Goal: Ask a question: Seek information or help from site administrators or community

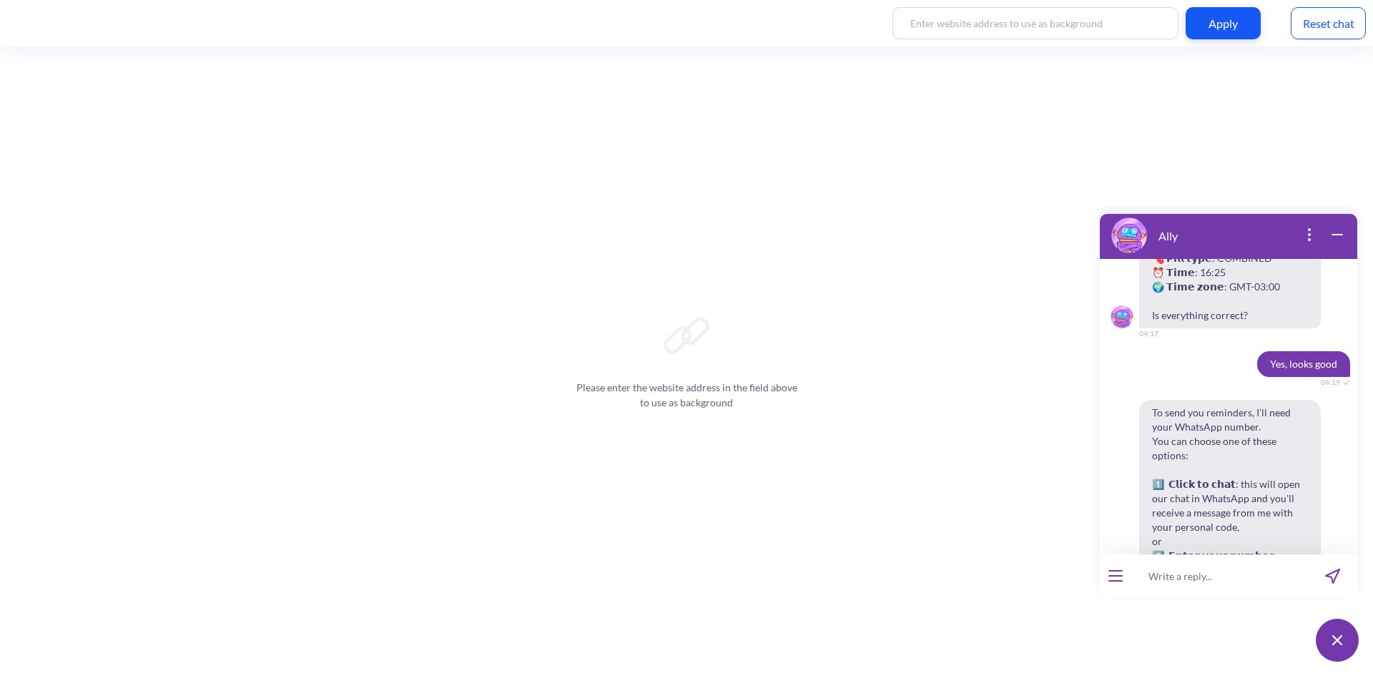
scroll to position [3903, 0]
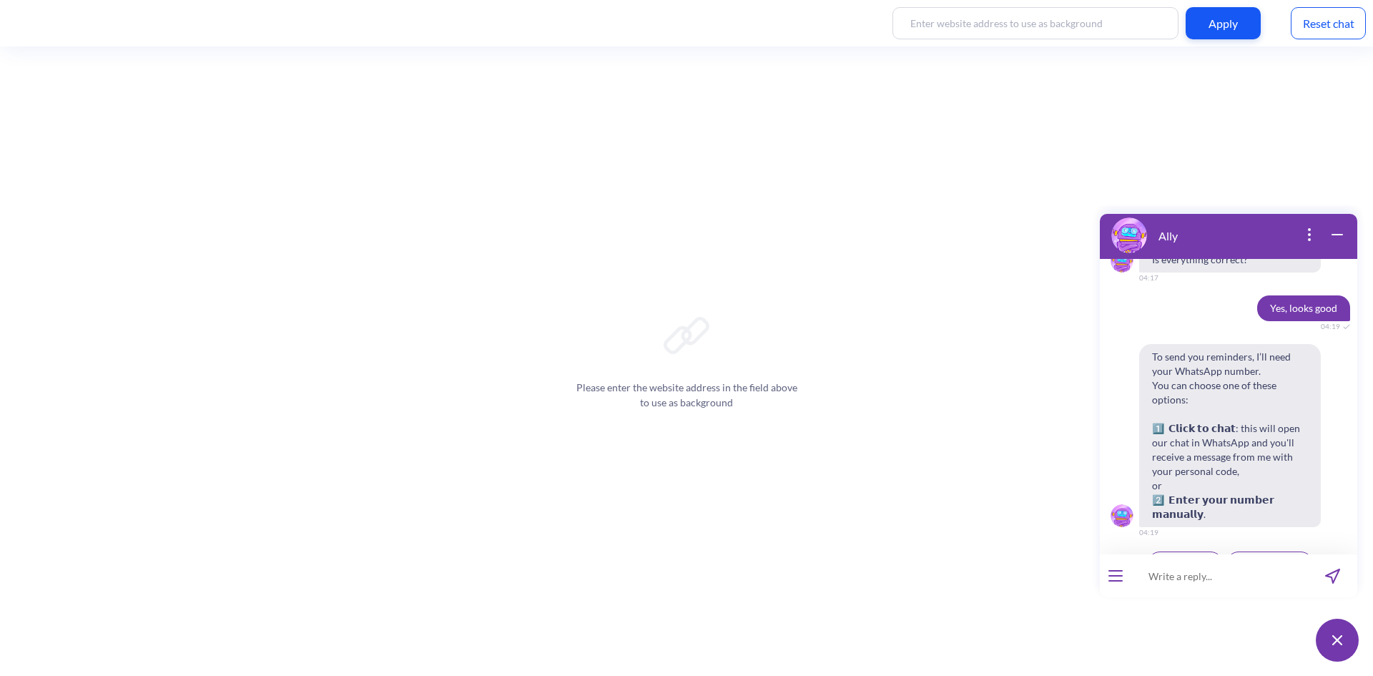
click at [1318, 26] on div "Reset chat" at bounding box center [1327, 23] width 75 height 32
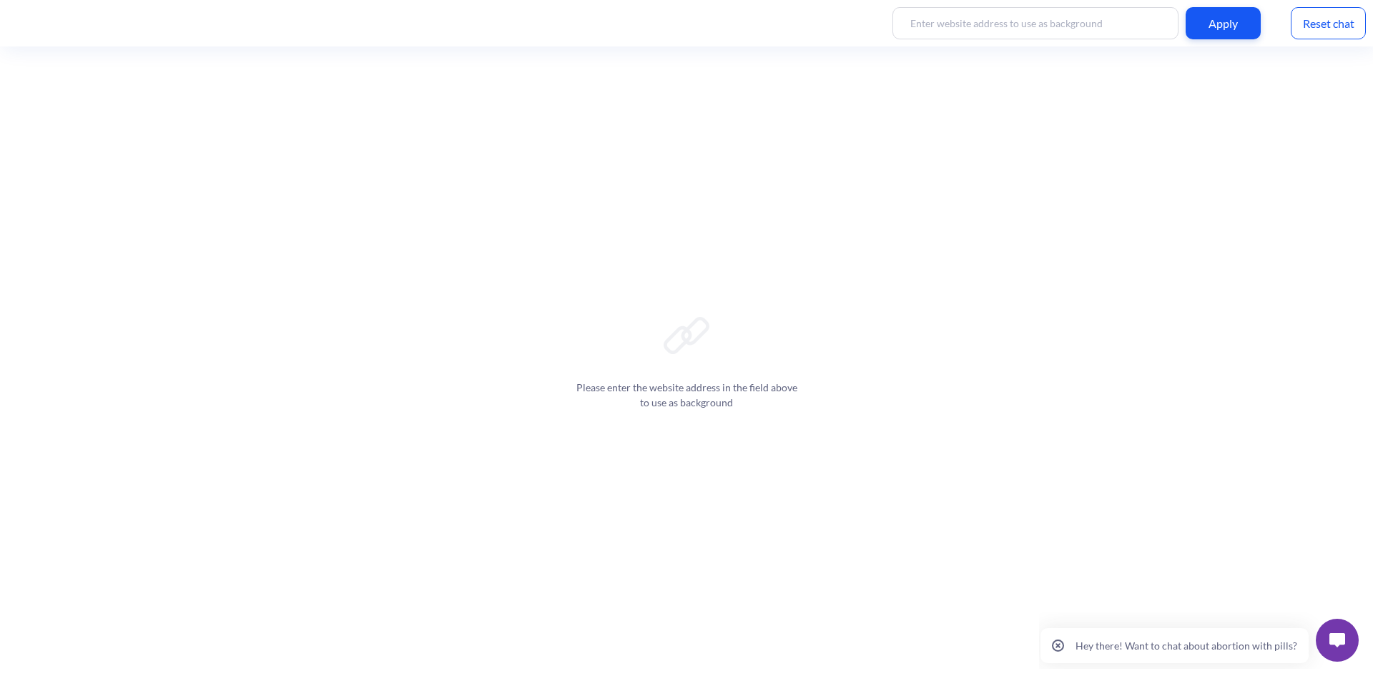
click at [1200, 637] on button "Hey there! Want to chat about abortion with pills?" at bounding box center [1174, 645] width 268 height 35
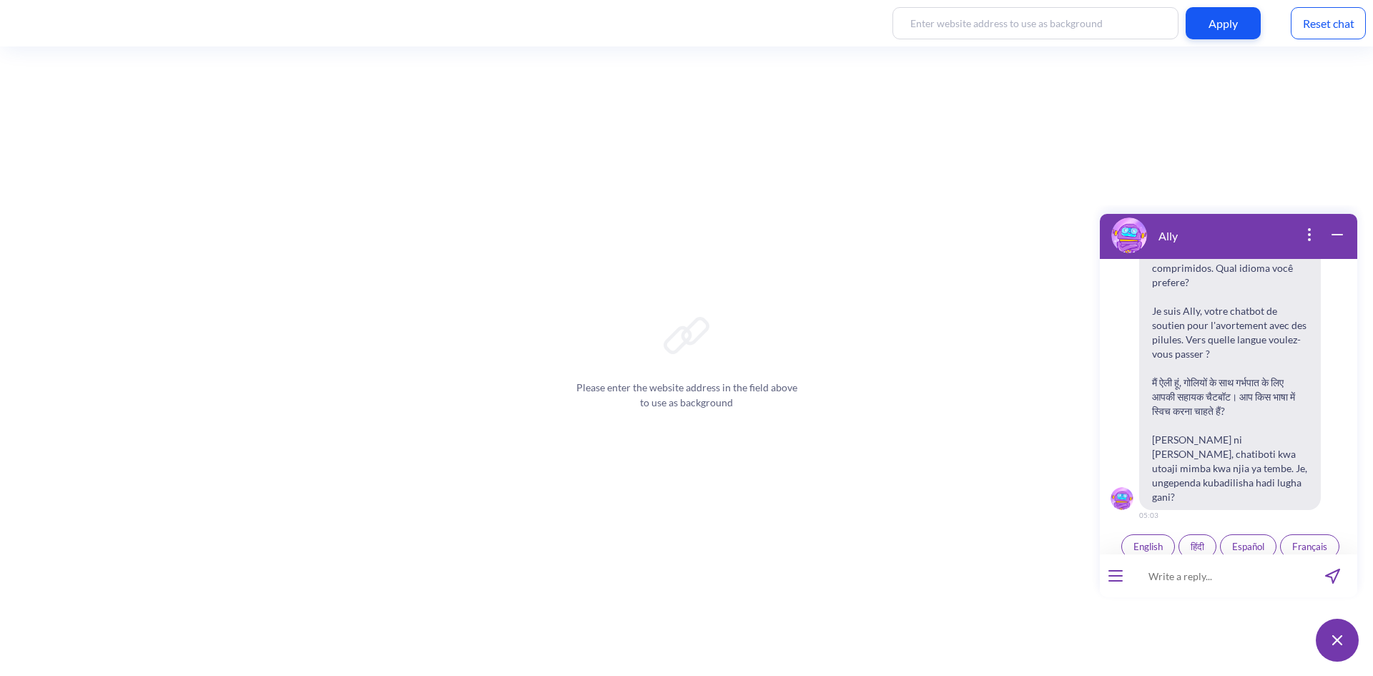
scroll to position [222, 0]
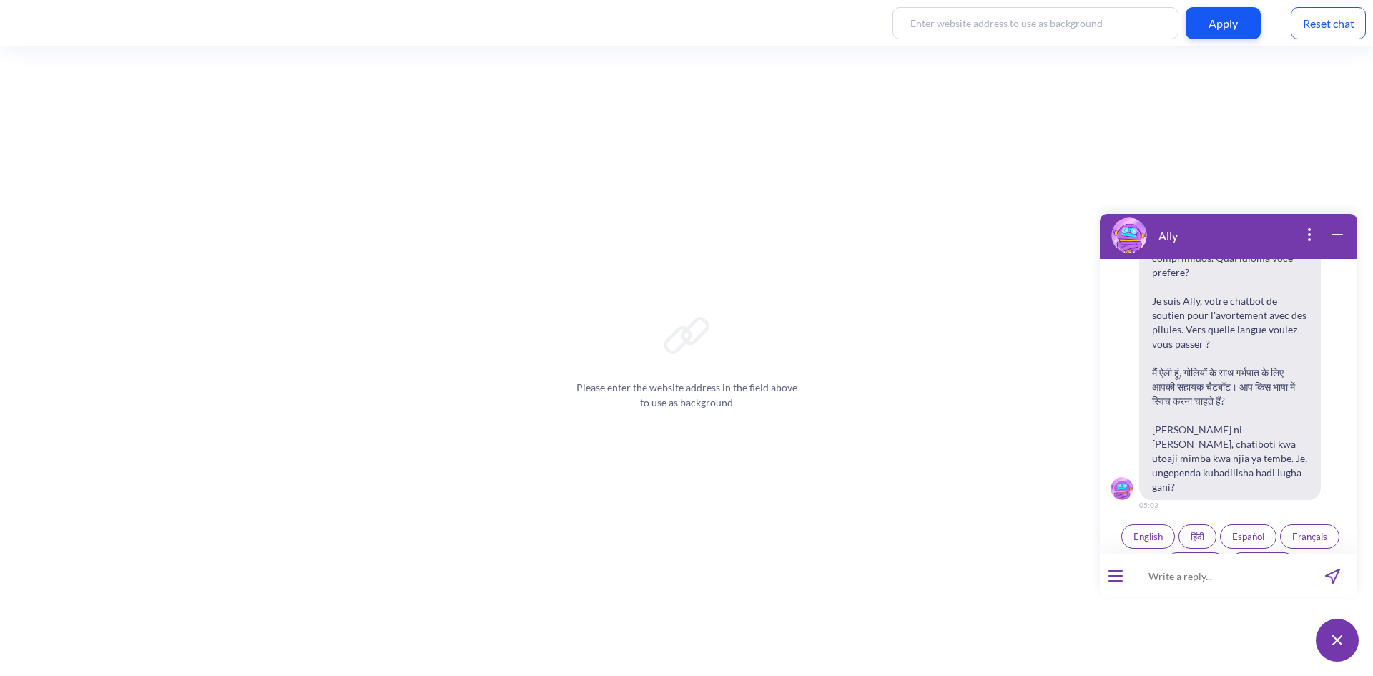
click at [1104, 571] on div at bounding box center [1114, 575] width 31 height 43
click at [1115, 576] on button "open menu" at bounding box center [1115, 575] width 14 height 11
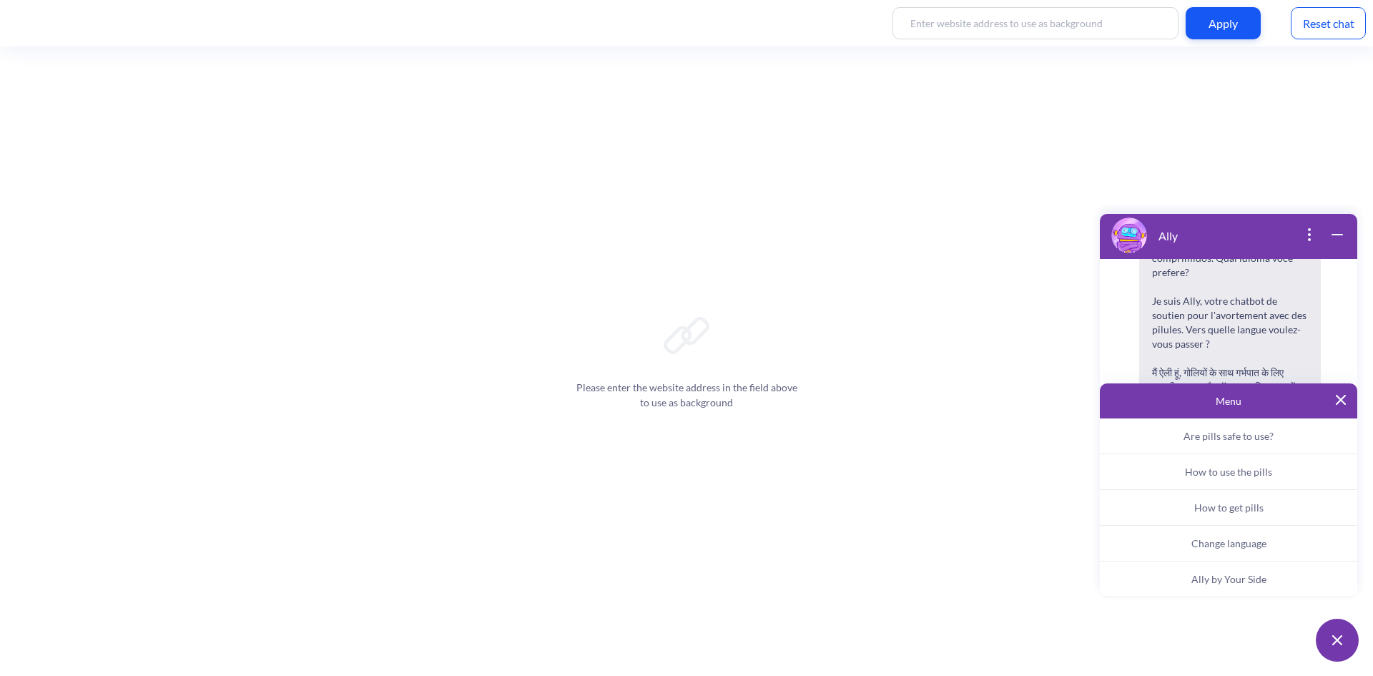
click at [1292, 580] on button "Ally by Your Side" at bounding box center [1227, 579] width 257 height 36
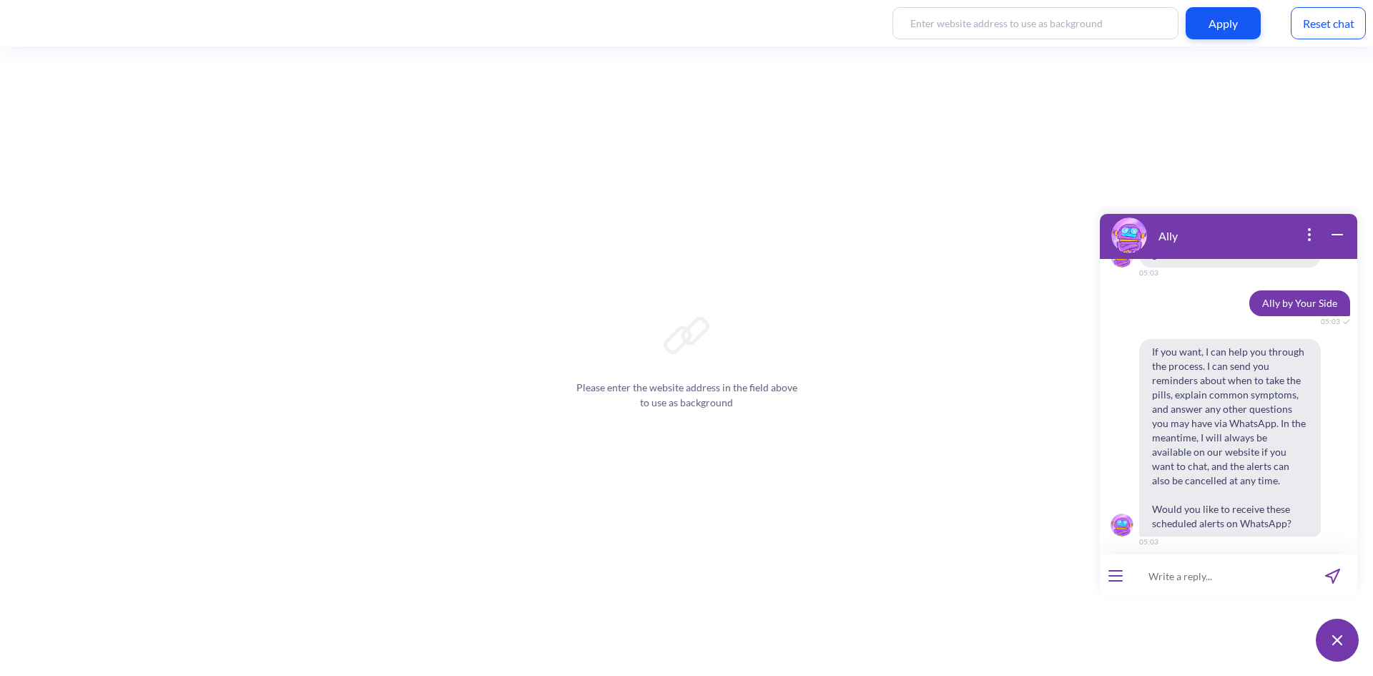
scroll to position [463, 0]
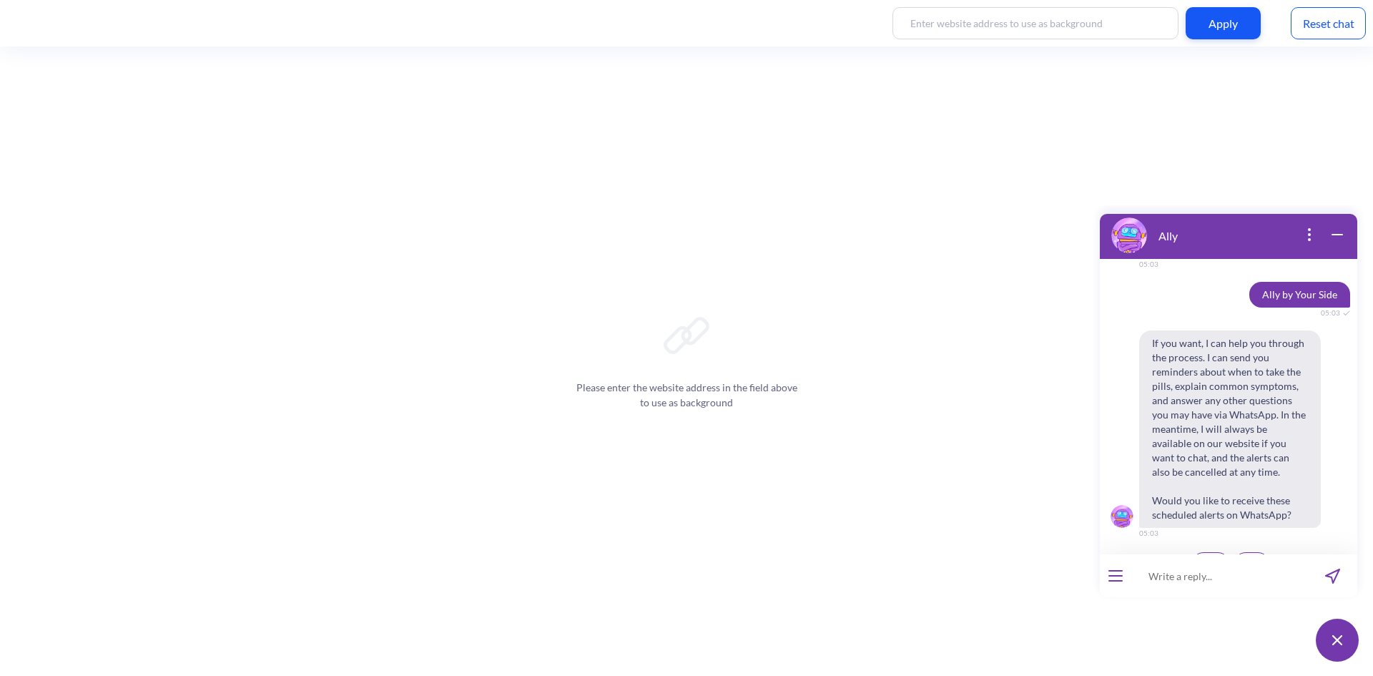
click at [1255, 552] on button "No" at bounding box center [1251, 564] width 36 height 24
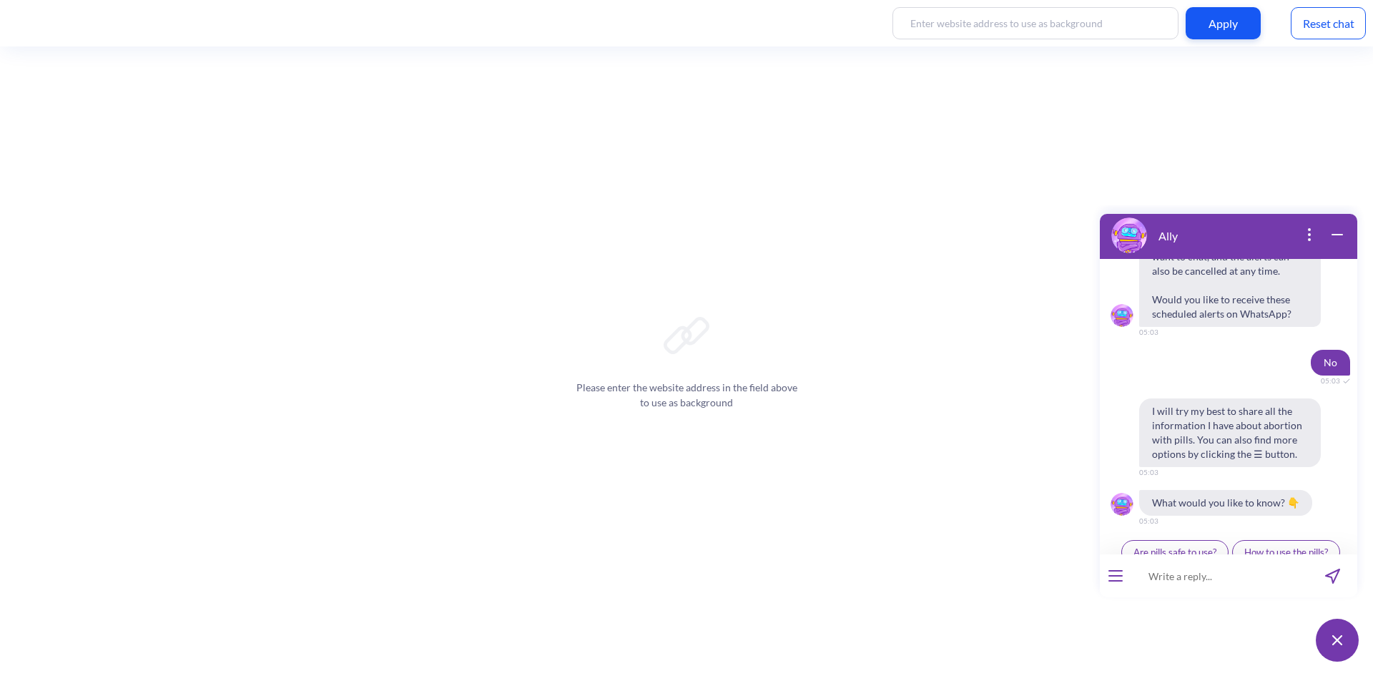
scroll to position [680, 0]
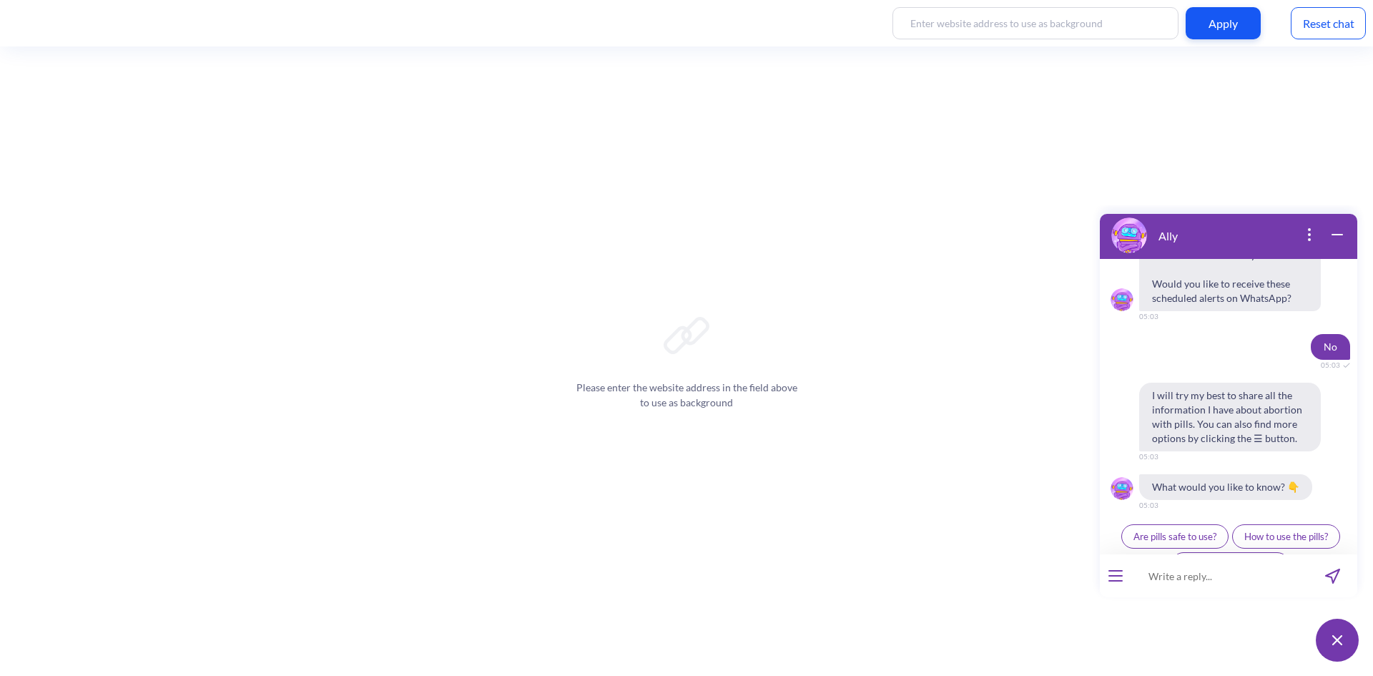
click at [1122, 566] on div at bounding box center [1114, 575] width 31 height 43
click at [1122, 574] on div at bounding box center [1114, 575] width 31 height 43
click at [1107, 581] on div at bounding box center [1114, 575] width 31 height 43
click at [1114, 574] on button "open menu" at bounding box center [1115, 575] width 14 height 11
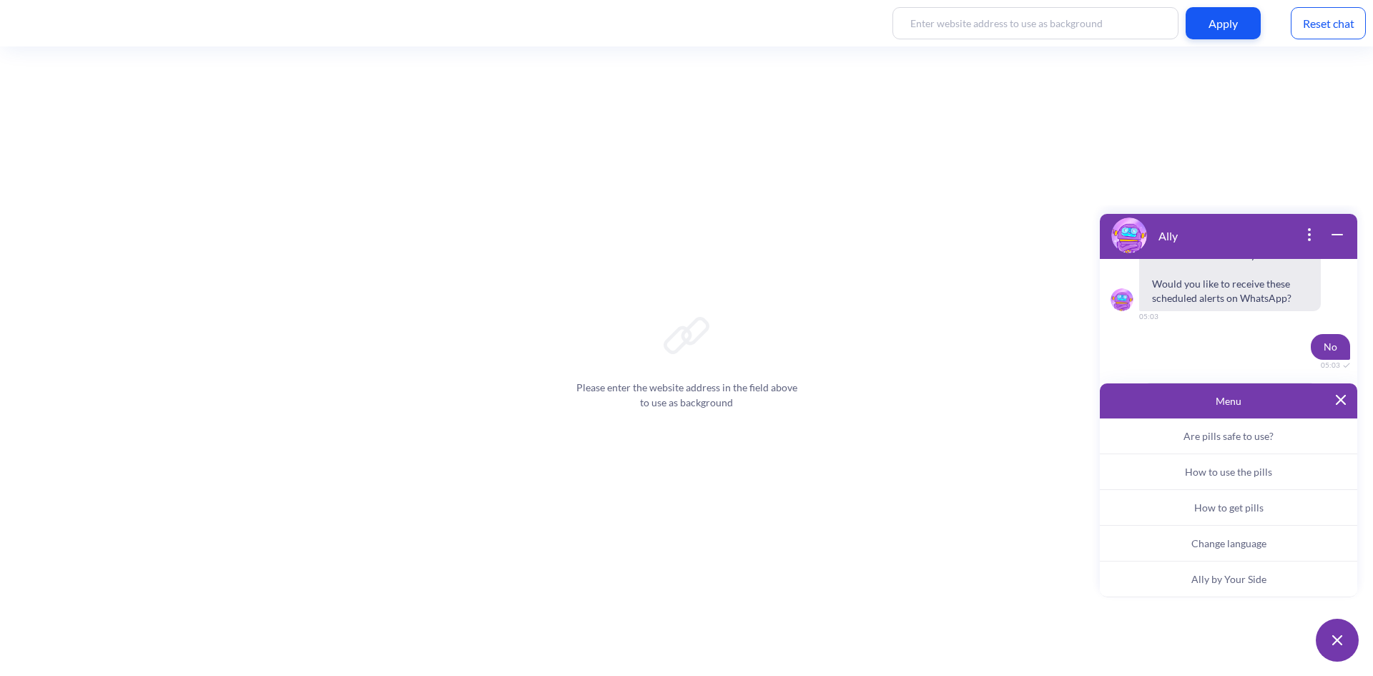
click at [1253, 581] on span "Ally by Your Side" at bounding box center [1228, 579] width 75 height 12
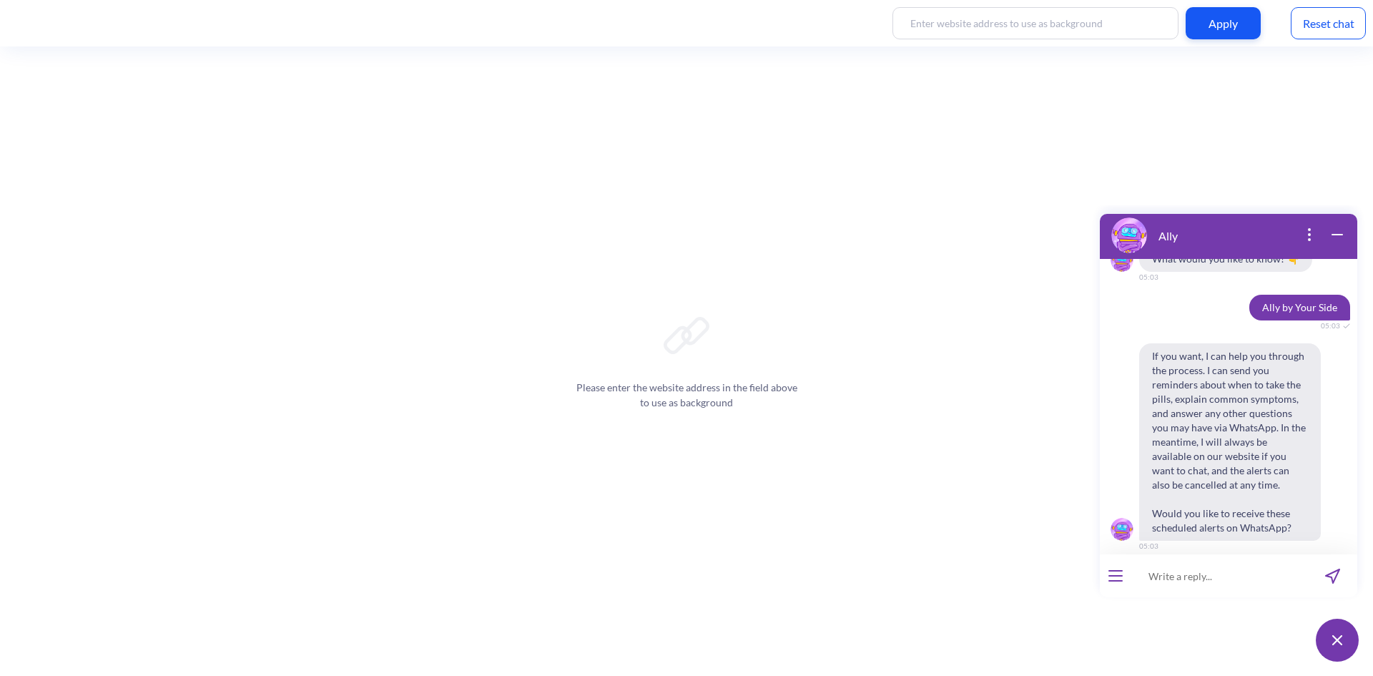
scroll to position [921, 0]
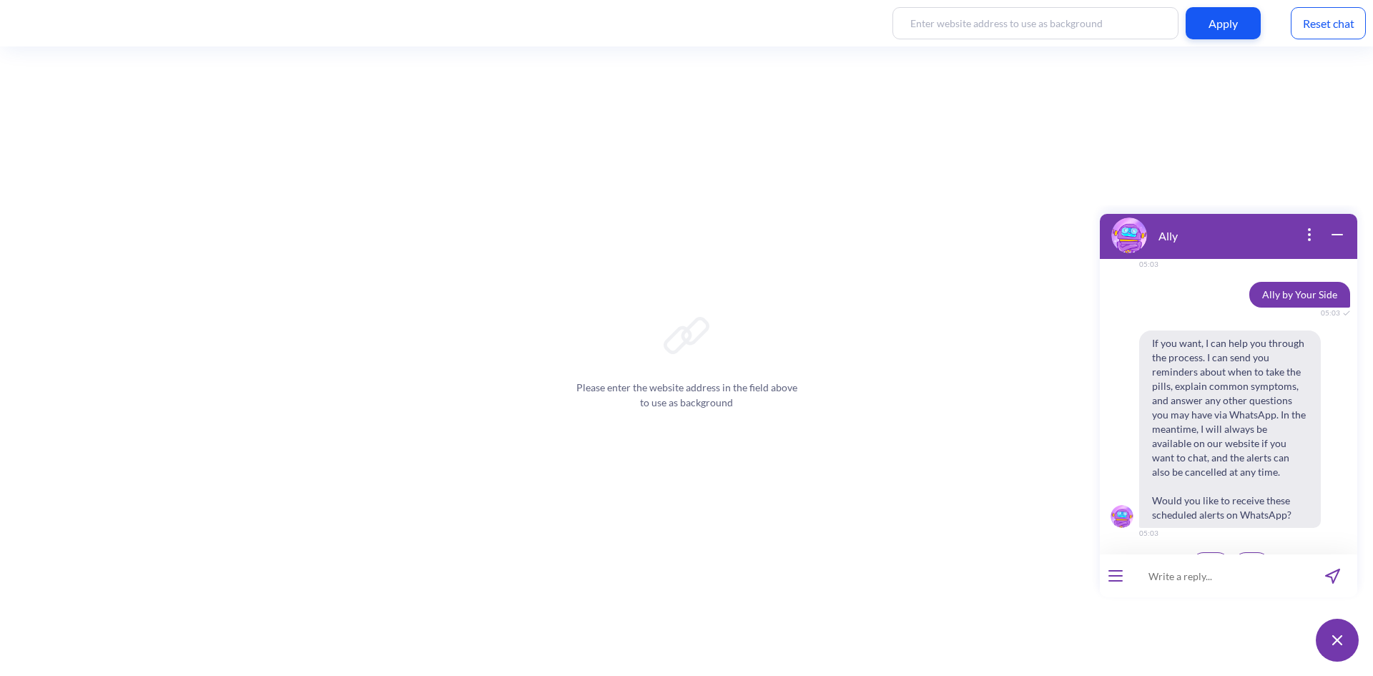
click at [1210, 558] on span "Yes" at bounding box center [1210, 563] width 14 height 11
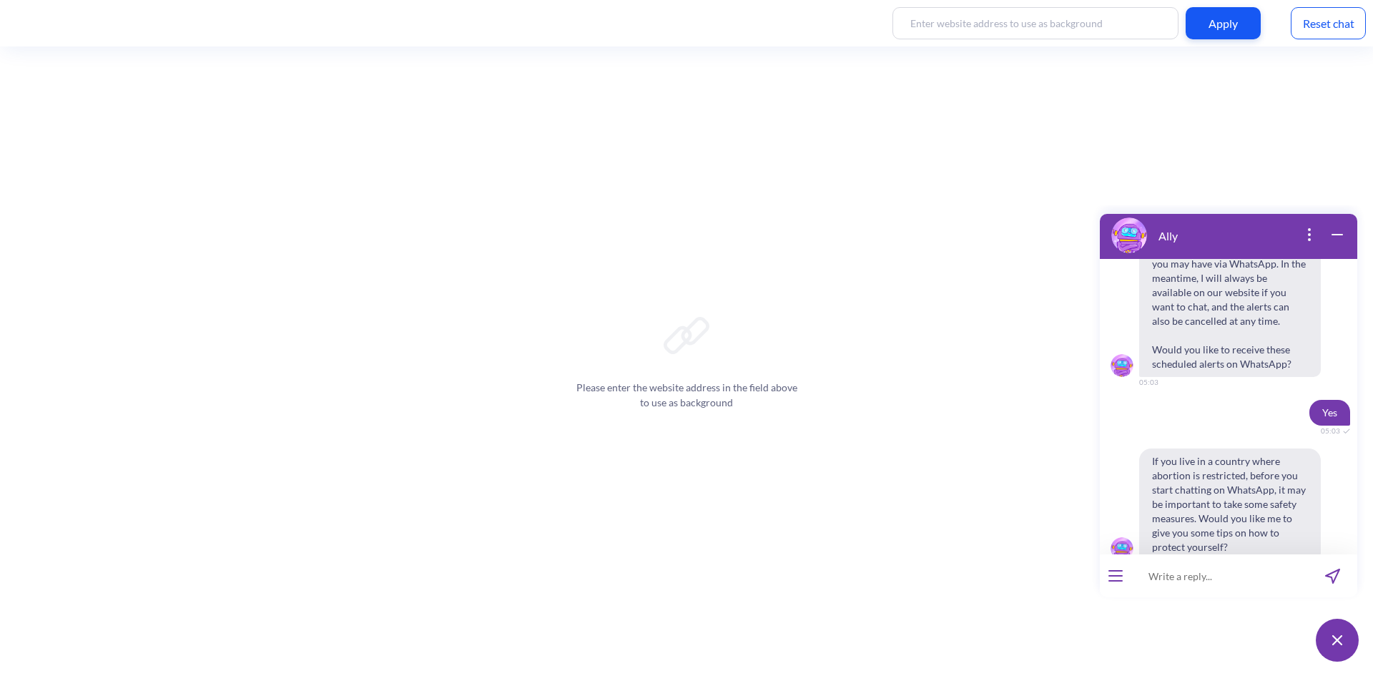
scroll to position [1104, 0]
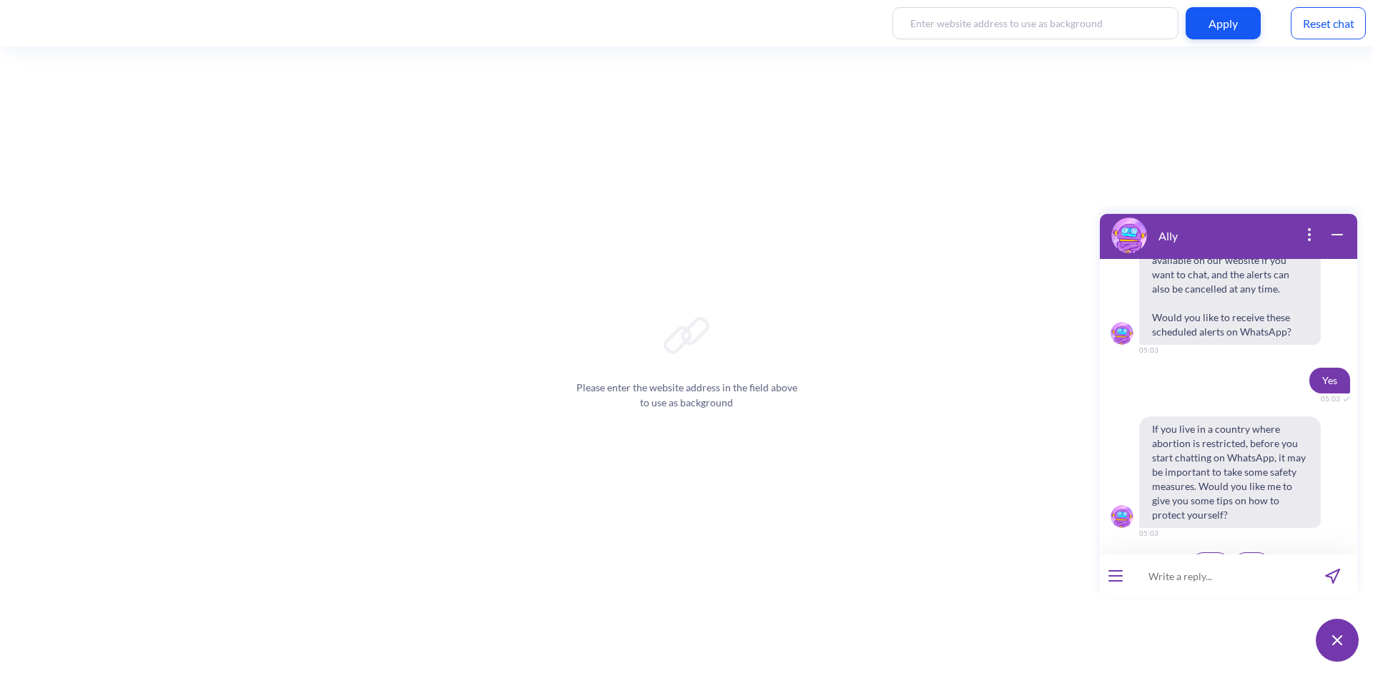
click at [1259, 552] on button "No" at bounding box center [1251, 564] width 36 height 24
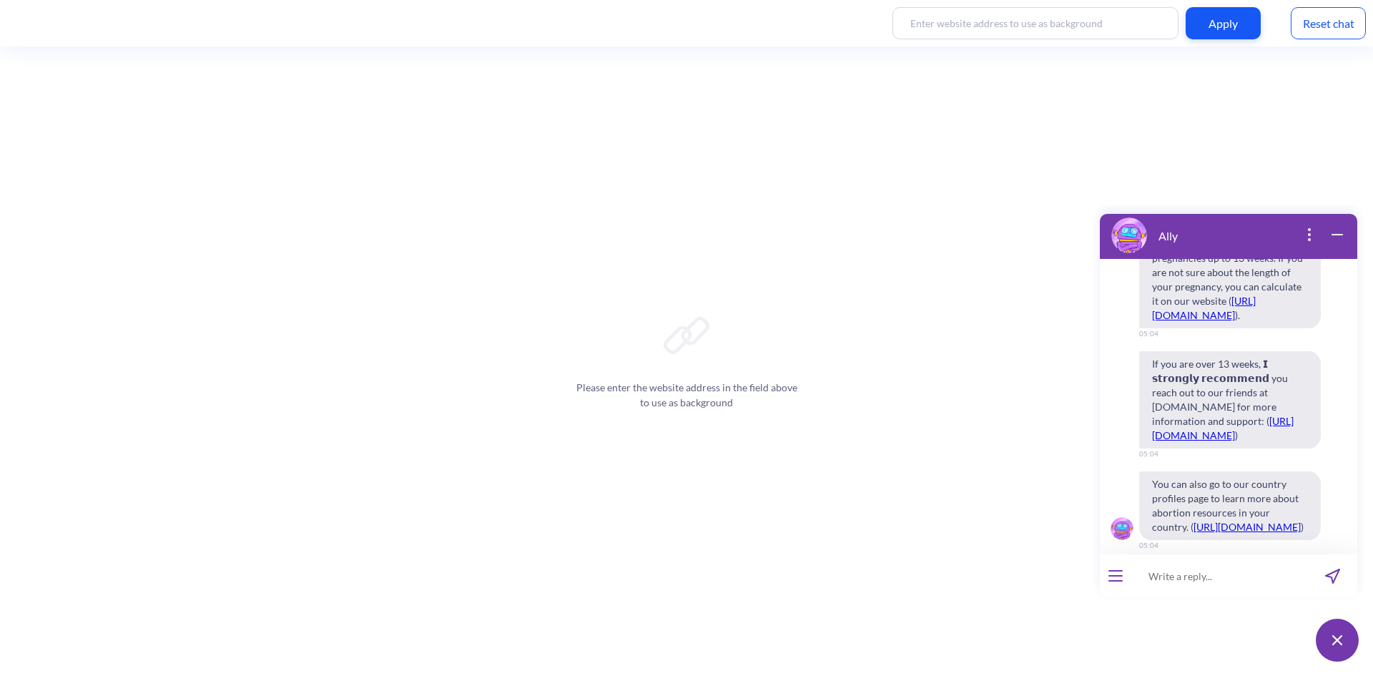
scroll to position [1853, 0]
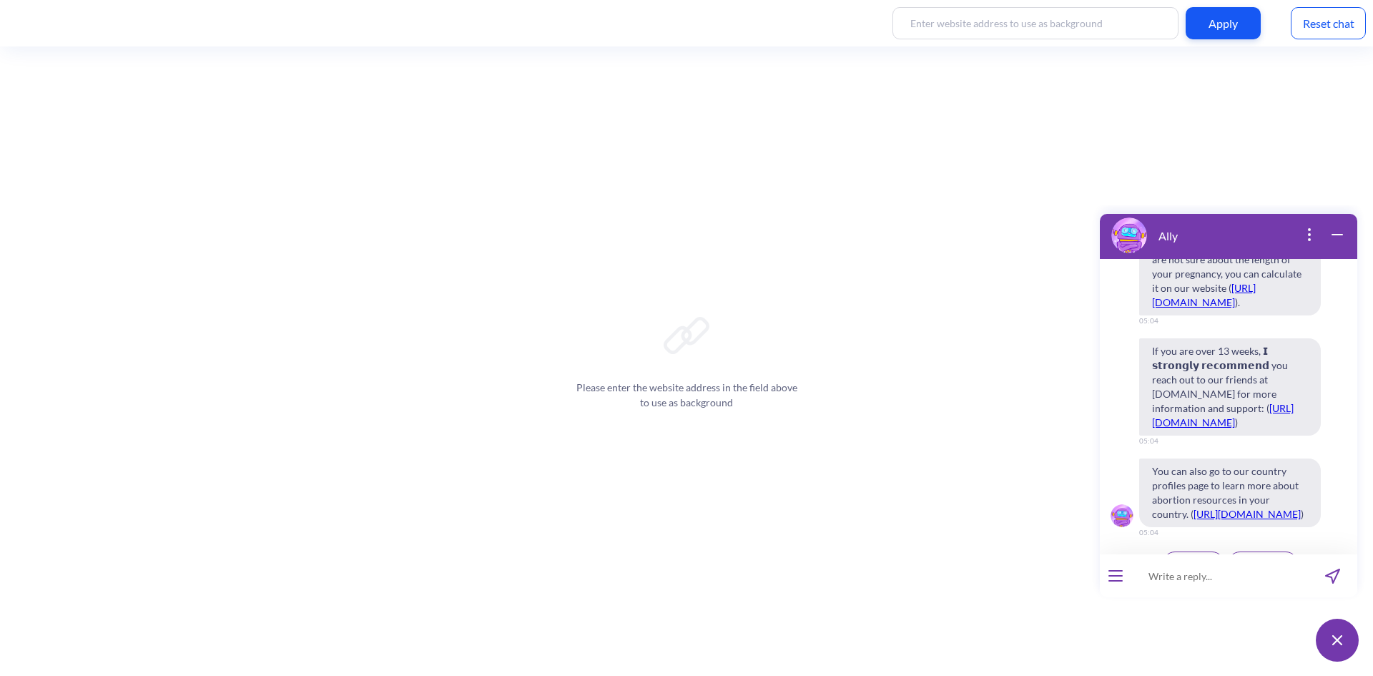
click at [1183, 558] on span "Continue" at bounding box center [1193, 563] width 37 height 11
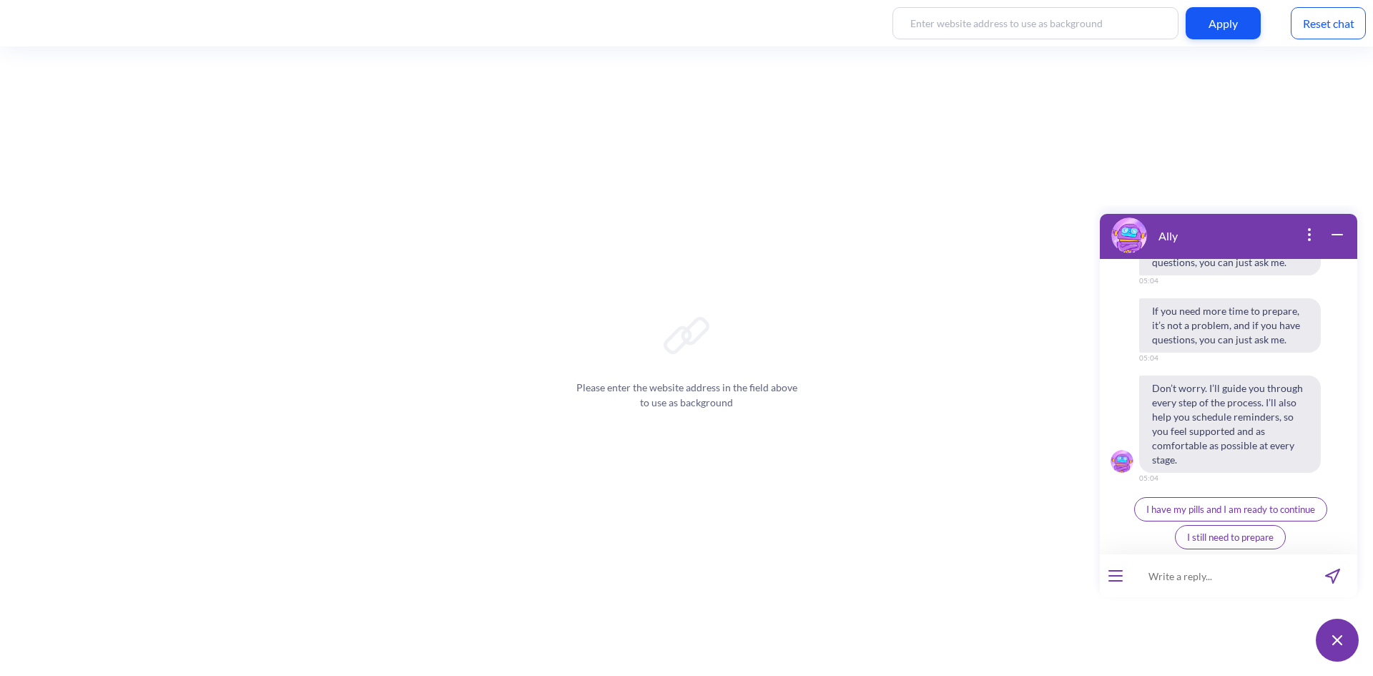
scroll to position [2516, 0]
click at [1236, 510] on span "I have my pills and I am ready to continue" at bounding box center [1230, 507] width 169 height 11
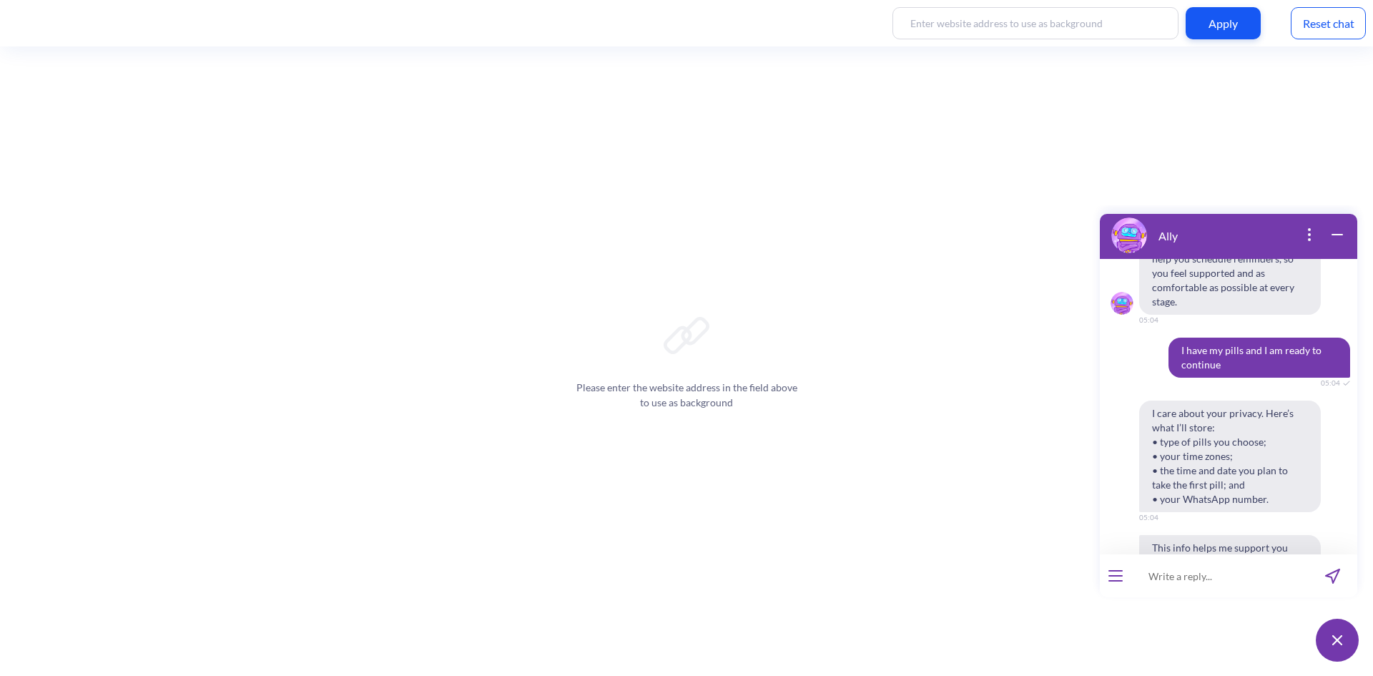
scroll to position [2819, 0]
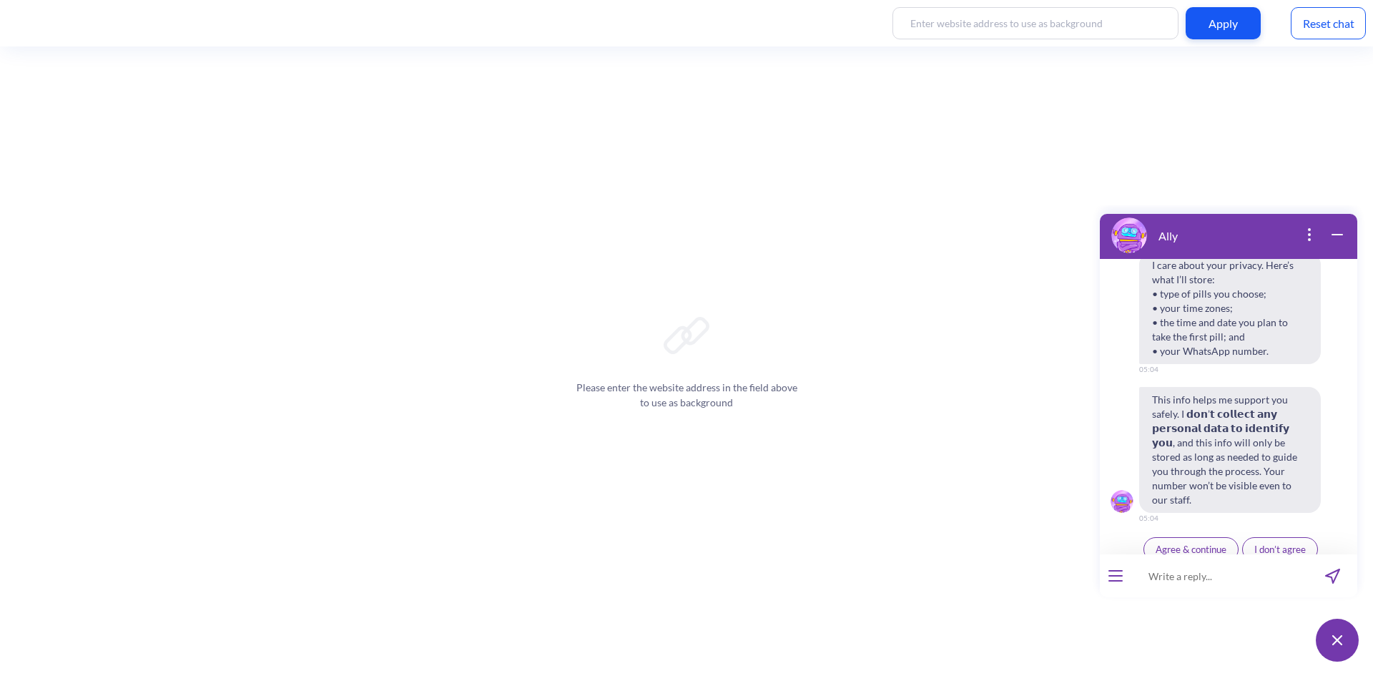
click at [1211, 543] on span "Agree & continue" at bounding box center [1190, 548] width 71 height 11
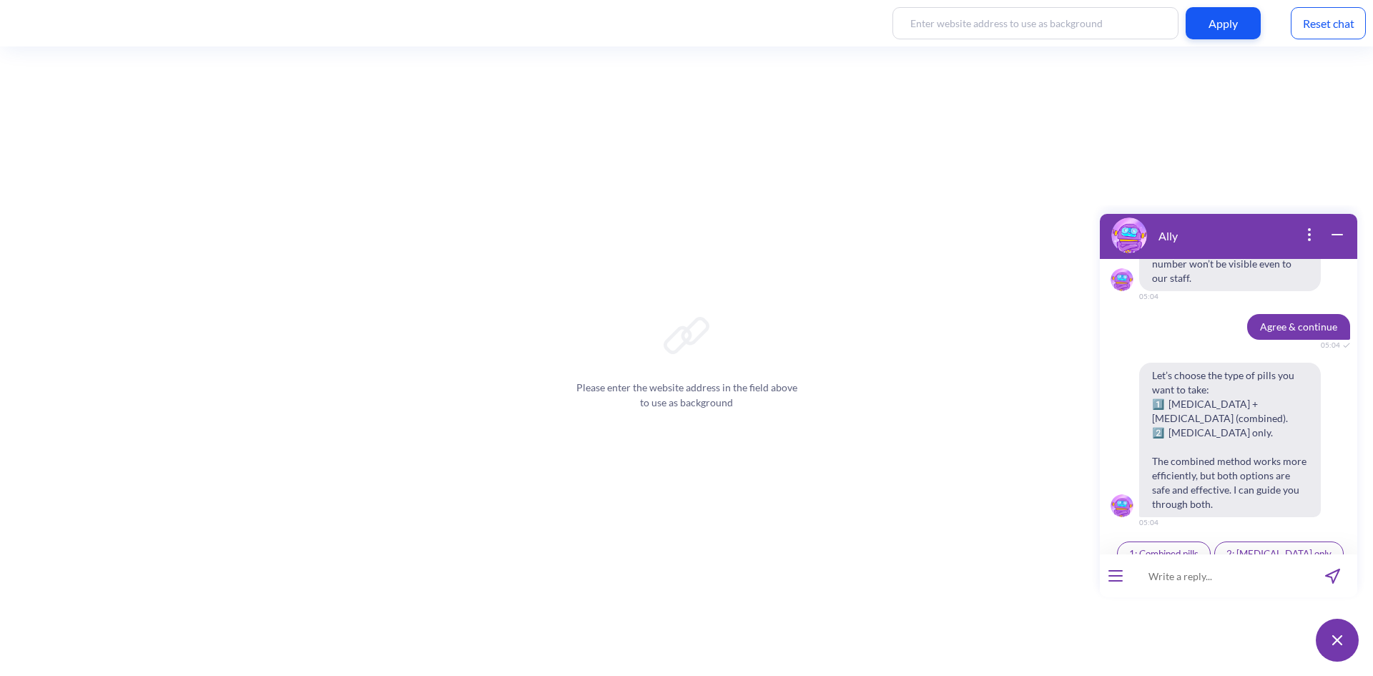
scroll to position [3045, 0]
click at [1286, 543] on span "2: Misoprostol only" at bounding box center [1278, 548] width 105 height 11
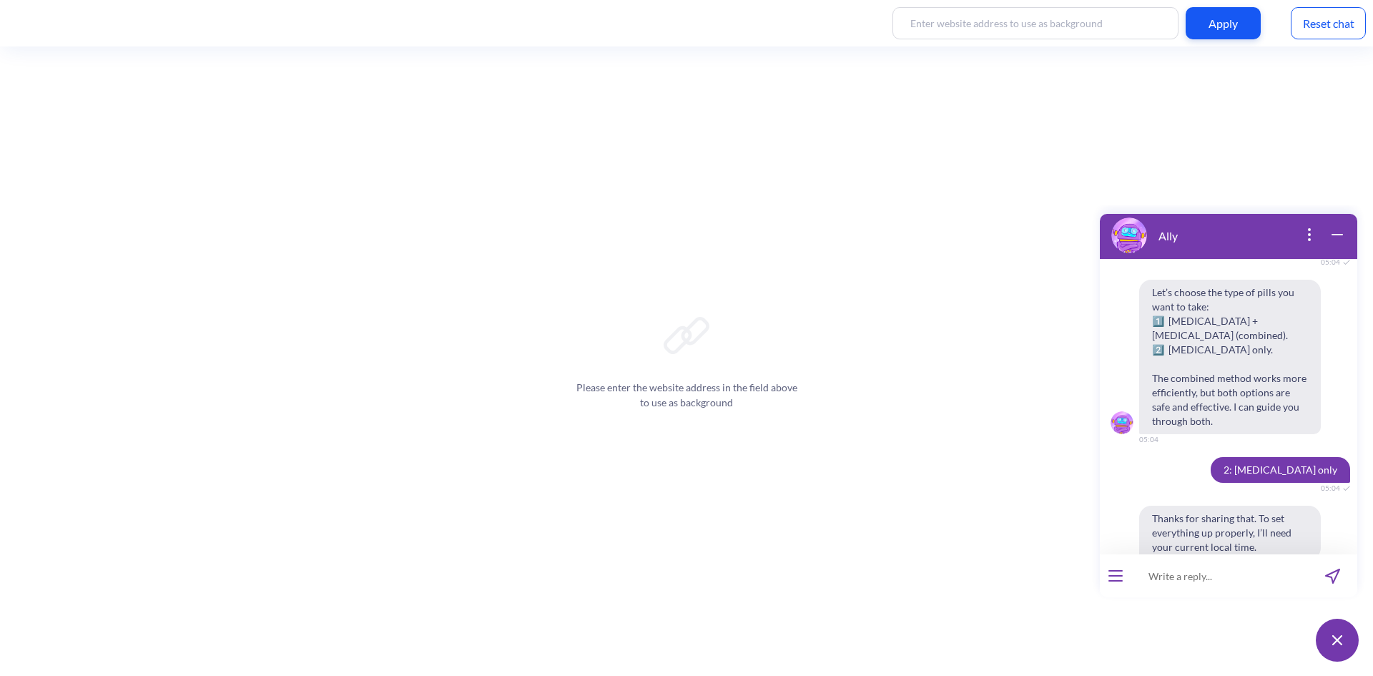
scroll to position [3220, 0]
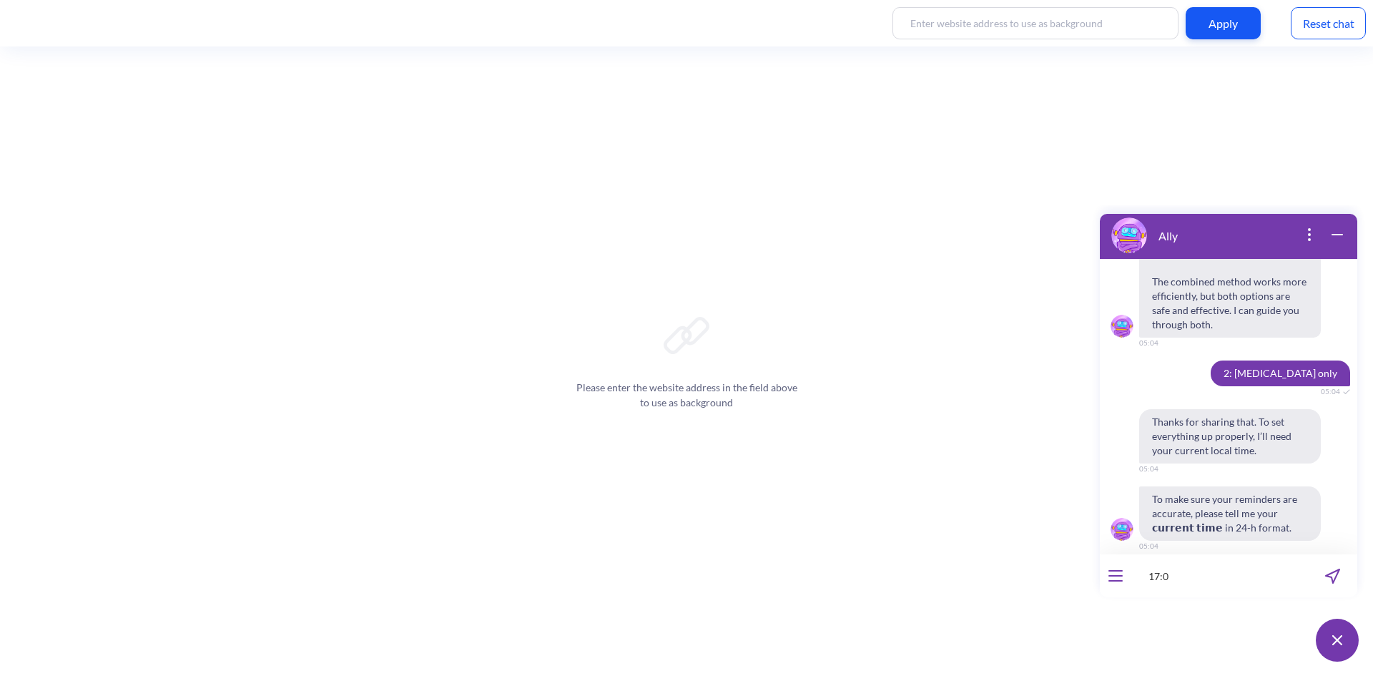
type input "17:05"
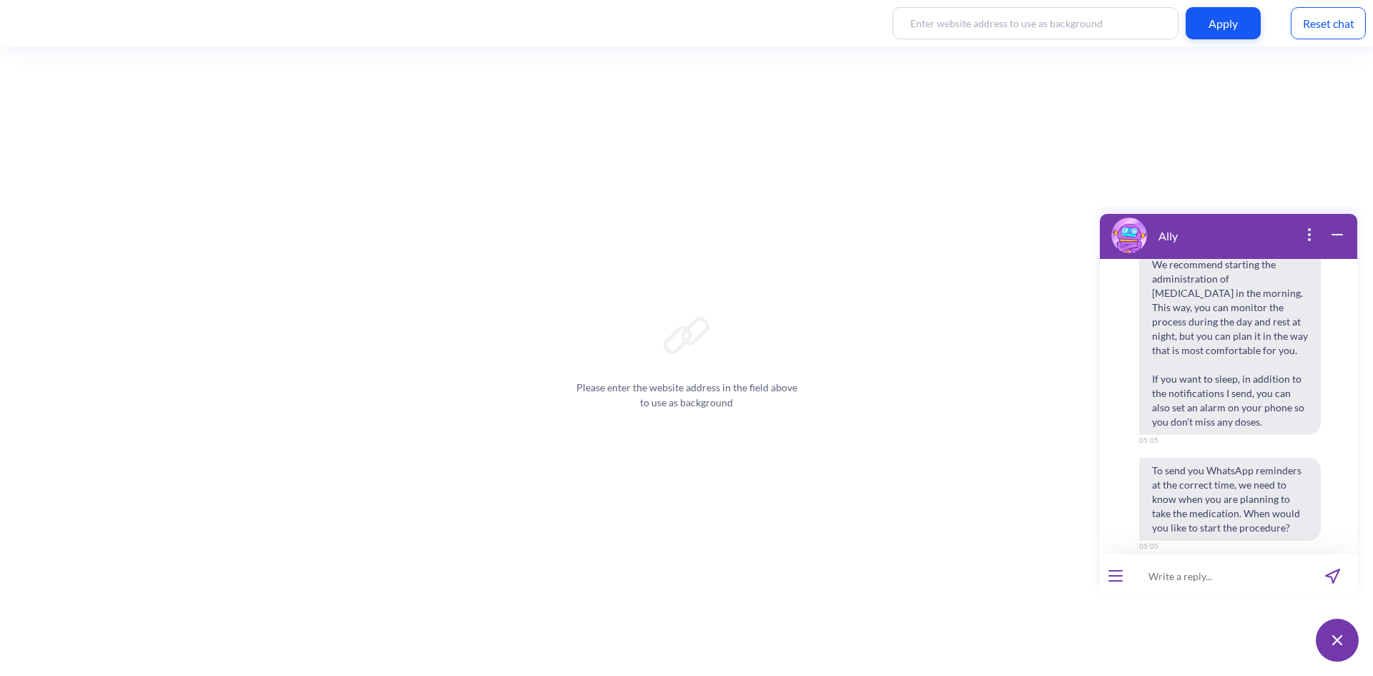
scroll to position [3729, 0]
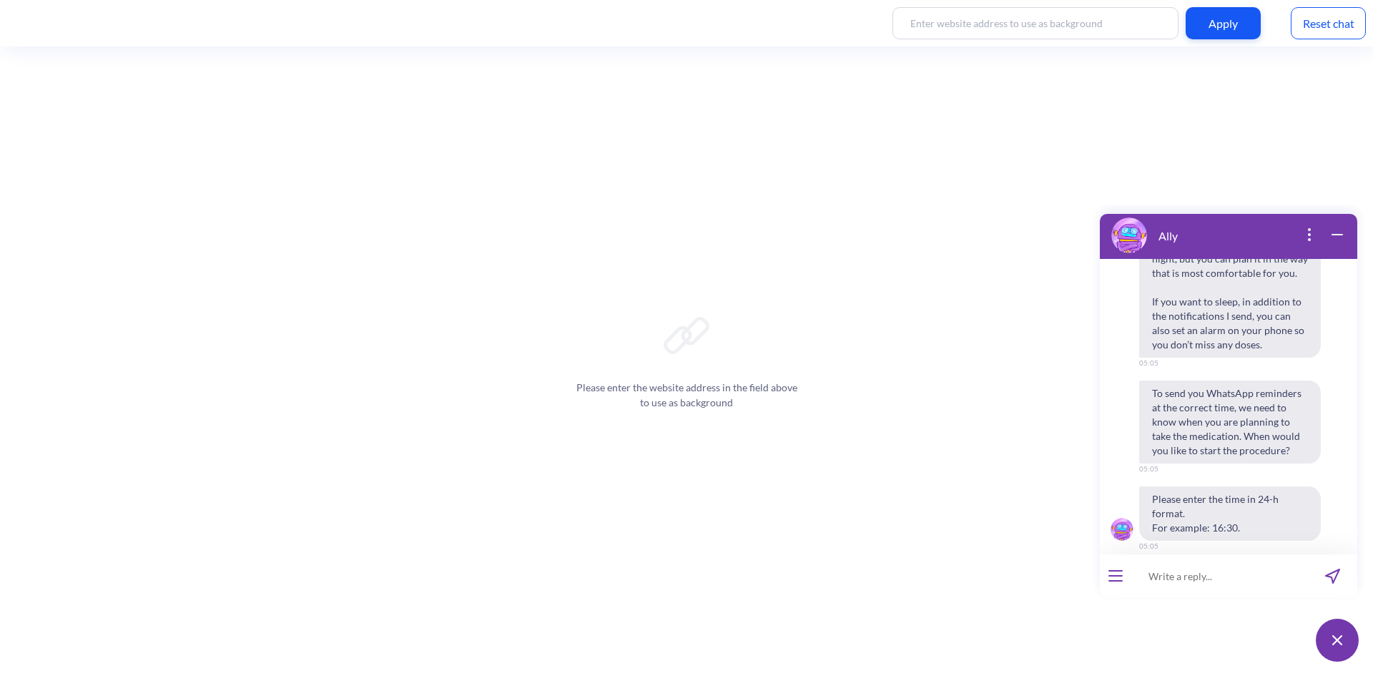
click at [1252, 582] on input at bounding box center [1219, 575] width 177 height 43
type input "18:00"
click at [1335, 570] on icon "send message" at bounding box center [1332, 576] width 14 height 14
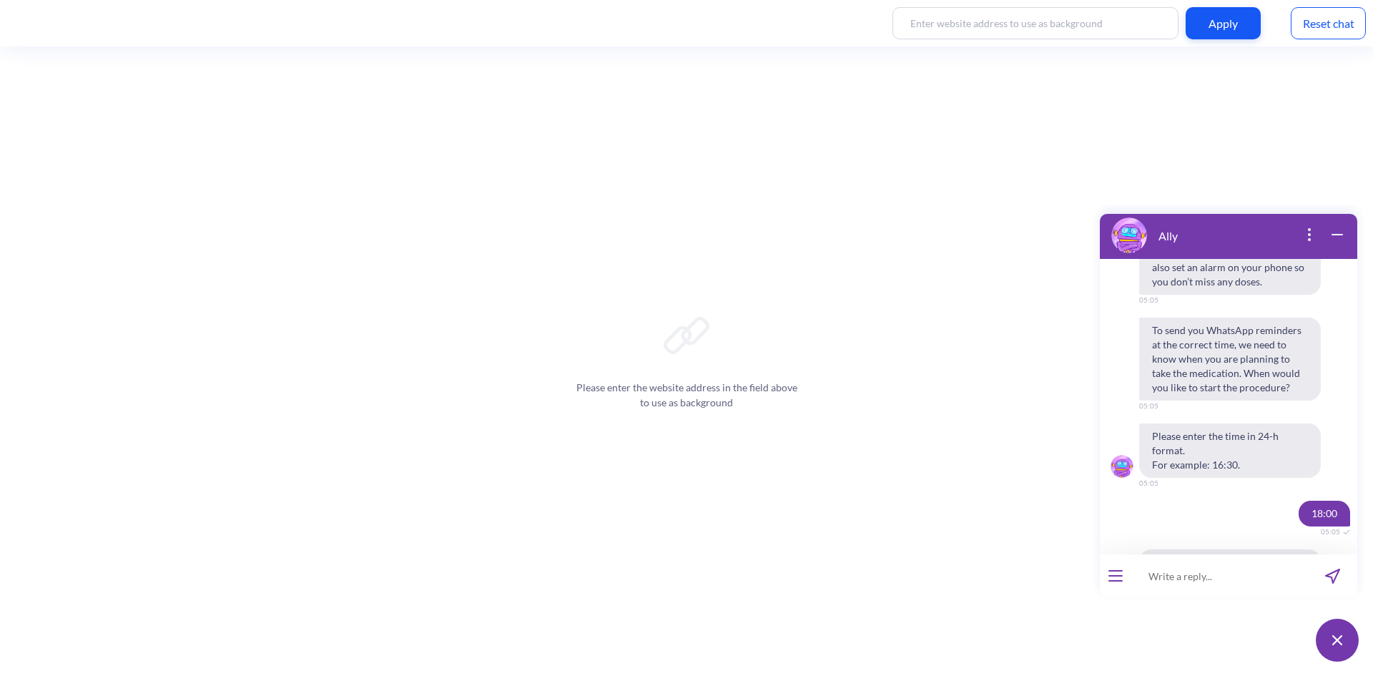
scroll to position [3940, 0]
